Goal: Find specific page/section: Find specific page/section

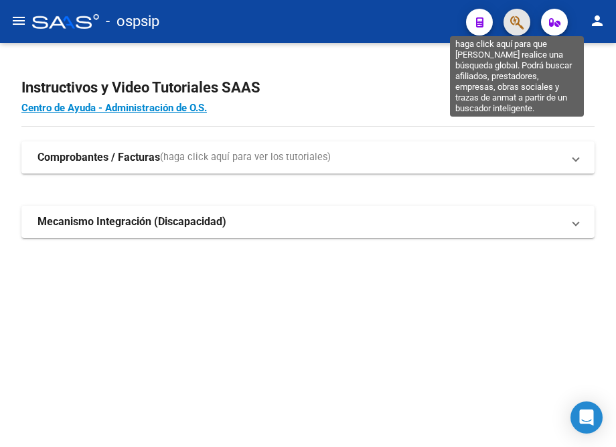
click at [519, 18] on icon "button" at bounding box center [516, 22] width 13 height 15
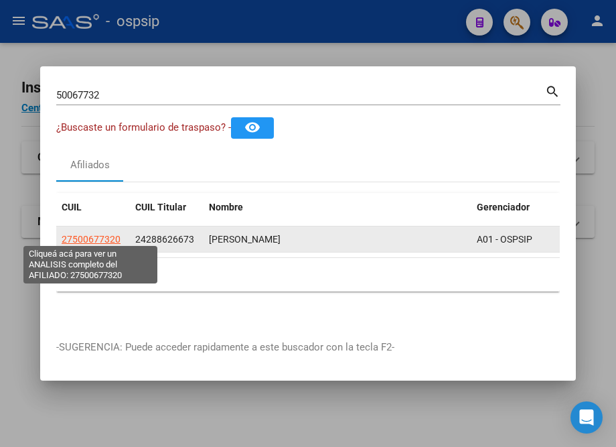
click at [100, 236] on span "27500677320" at bounding box center [91, 239] width 59 height 11
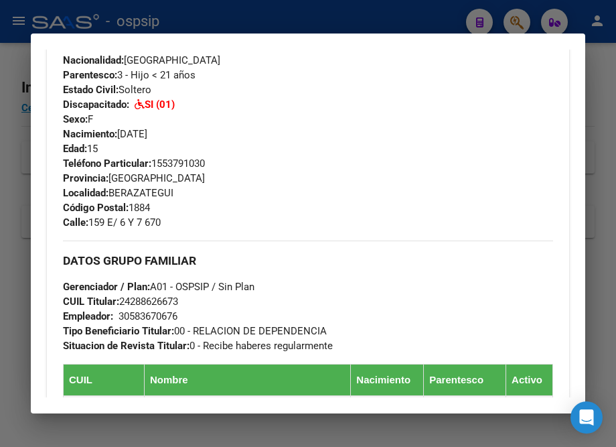
scroll to position [290, 0]
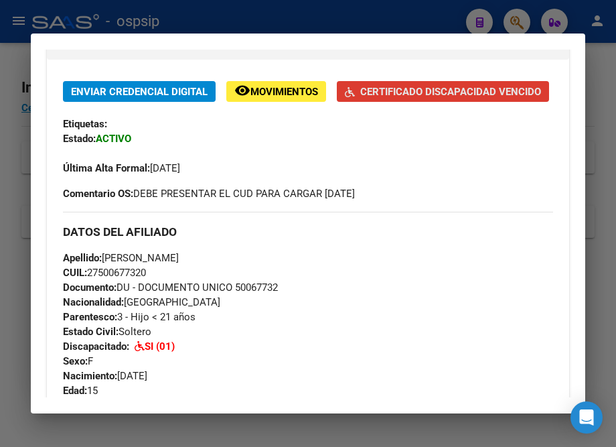
click at [360, 98] on span "Certificado Discapacidad Vencido" at bounding box center [450, 92] width 181 height 12
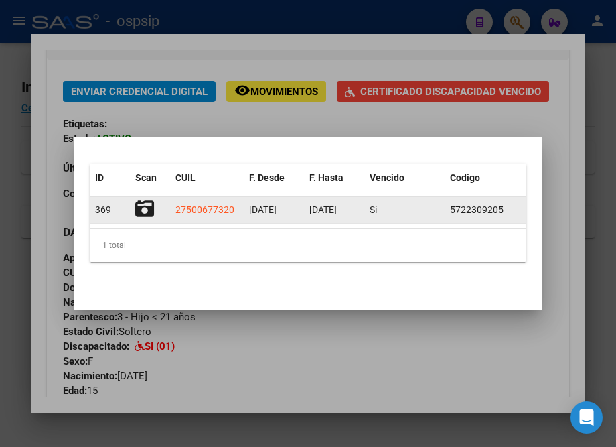
click at [149, 201] on icon at bounding box center [144, 209] width 19 height 19
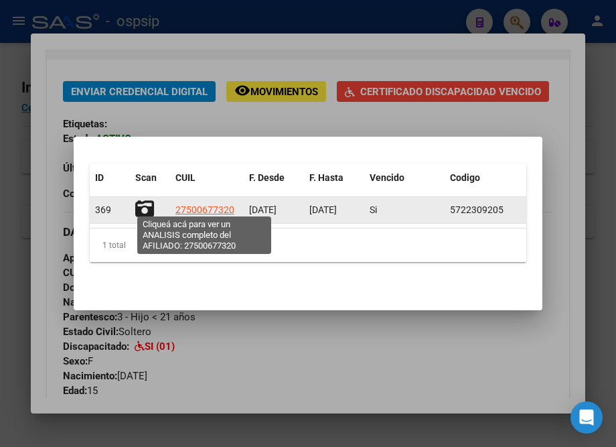
click at [208, 207] on span "27500677320" at bounding box center [205, 209] width 59 height 11
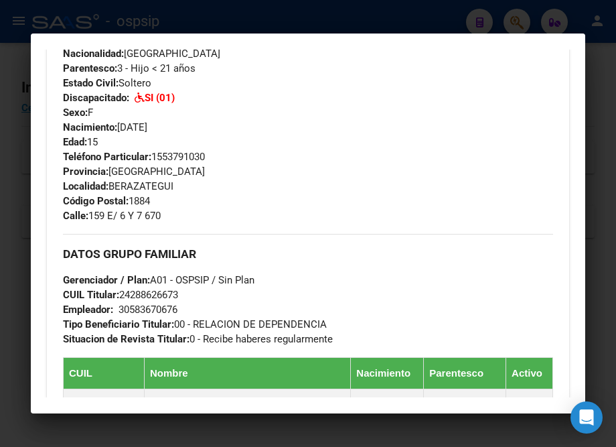
scroll to position [534, 0]
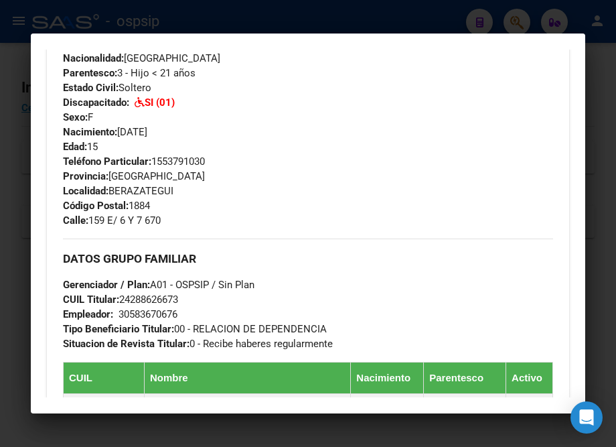
click at [269, 11] on div at bounding box center [308, 223] width 616 height 447
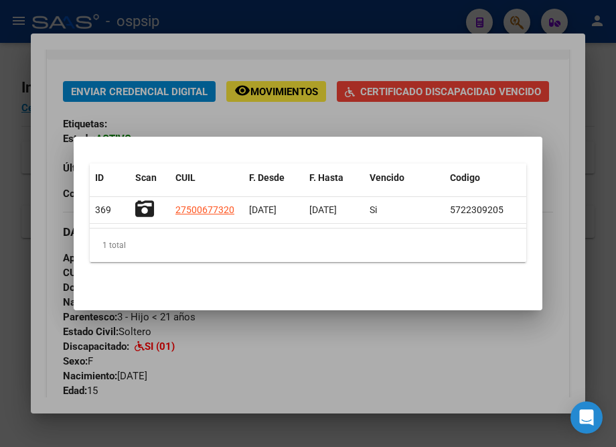
click at [267, 43] on div at bounding box center [308, 223] width 616 height 447
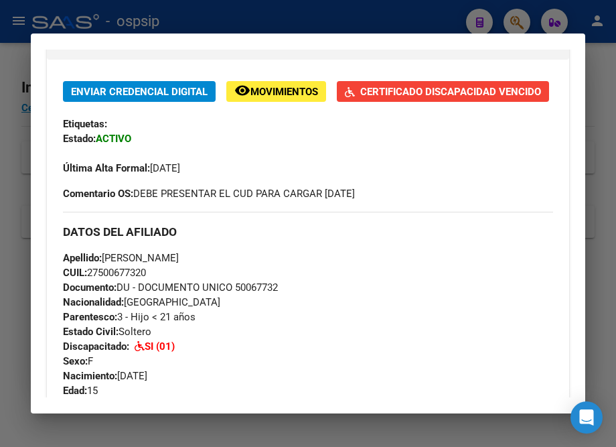
click at [268, 15] on div at bounding box center [308, 223] width 616 height 447
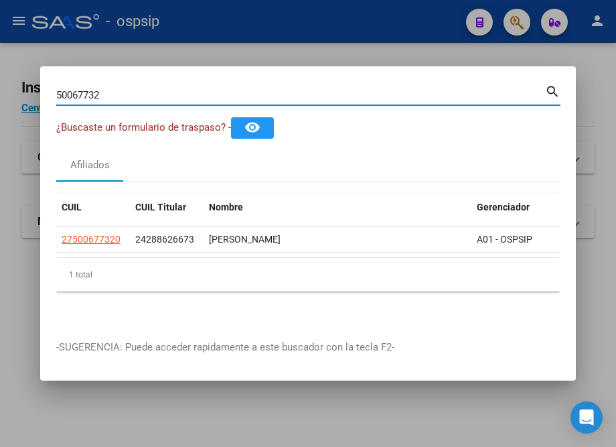
drag, startPoint x: 113, startPoint y: 92, endPoint x: 25, endPoint y: 96, distance: 87.9
click at [25, 96] on div "50067732 Buscar (apellido, dni, cuil, nro traspaso, cuit, obra social) search ¿…" at bounding box center [308, 223] width 616 height 447
type input "59416115"
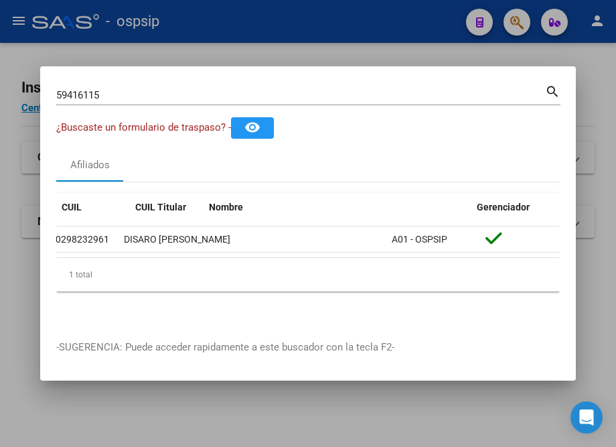
scroll to position [0, 0]
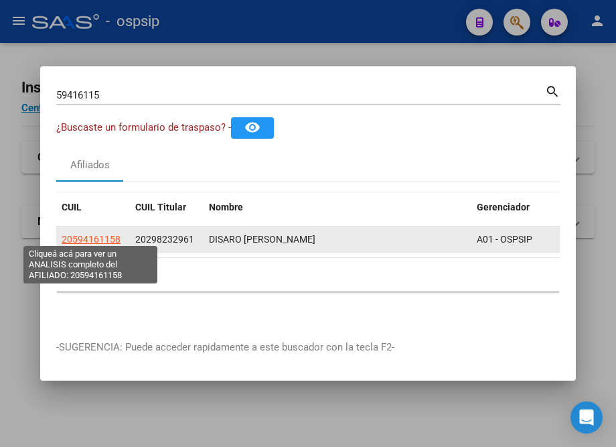
click at [84, 235] on span "20594161158" at bounding box center [91, 239] width 59 height 11
type textarea "20594161158"
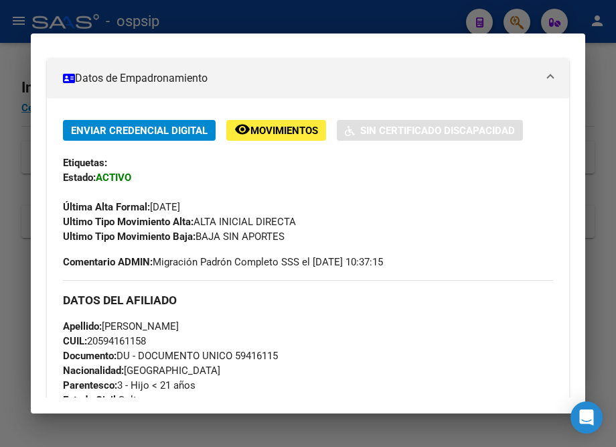
scroll to position [182, 0]
